Goal: Task Accomplishment & Management: Complete application form

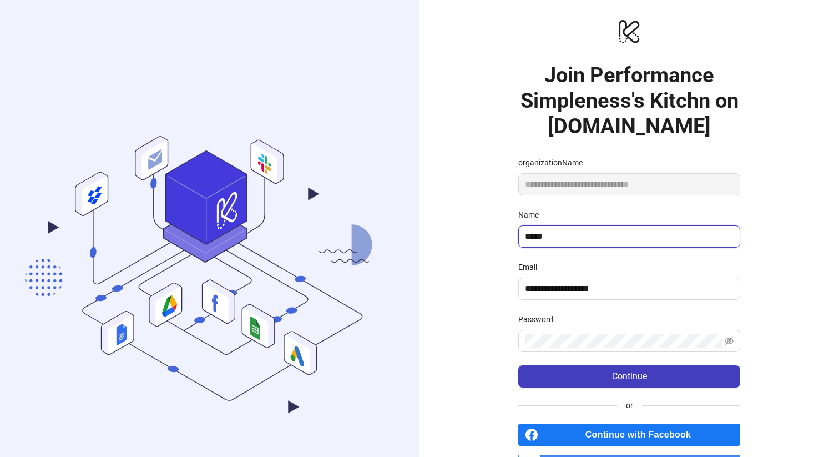
click at [571, 236] on input "*****" at bounding box center [628, 236] width 206 height 13
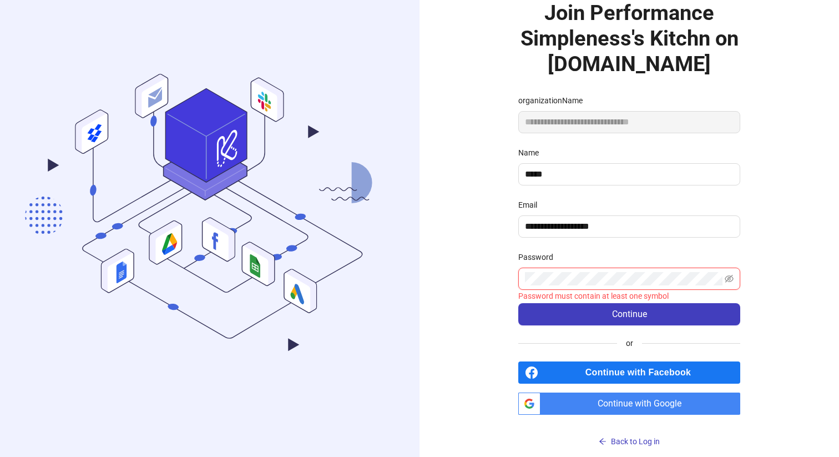
scroll to position [57, 0]
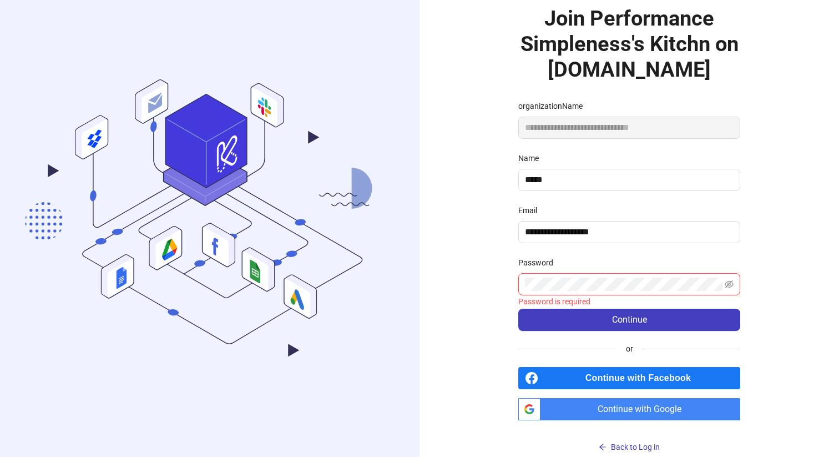
click at [705, 279] on body ".cls-1,.cls-11,.cls-2,.cls-9{fill:none;}.cls-10,.cls-2,.cls-7,.cls-8{stroke:#31…" at bounding box center [419, 171] width 839 height 457
click at [0, 400] on com-1password-button at bounding box center [0, 400] width 0 height 0
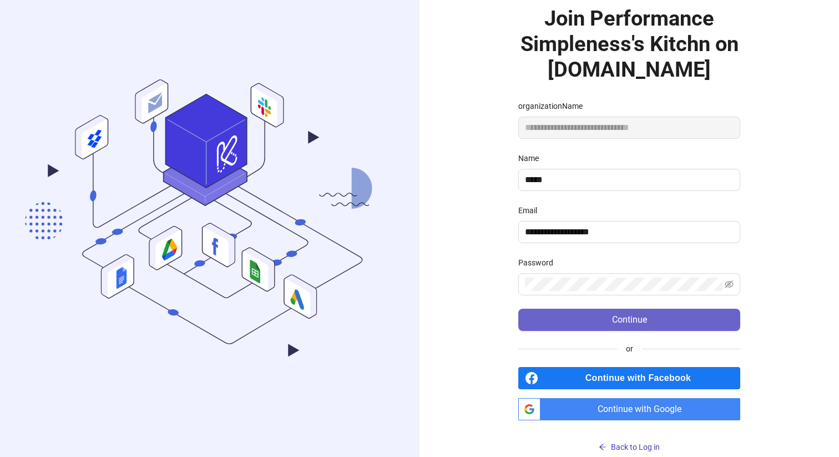
click at [664, 323] on button "Continue" at bounding box center [629, 320] width 222 height 22
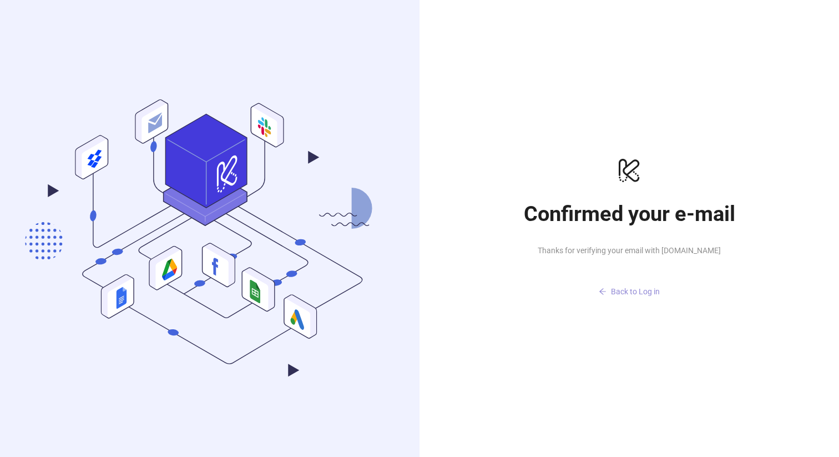
click at [616, 291] on span "Back to Log in" at bounding box center [635, 291] width 49 height 9
